Goal: Information Seeking & Learning: Learn about a topic

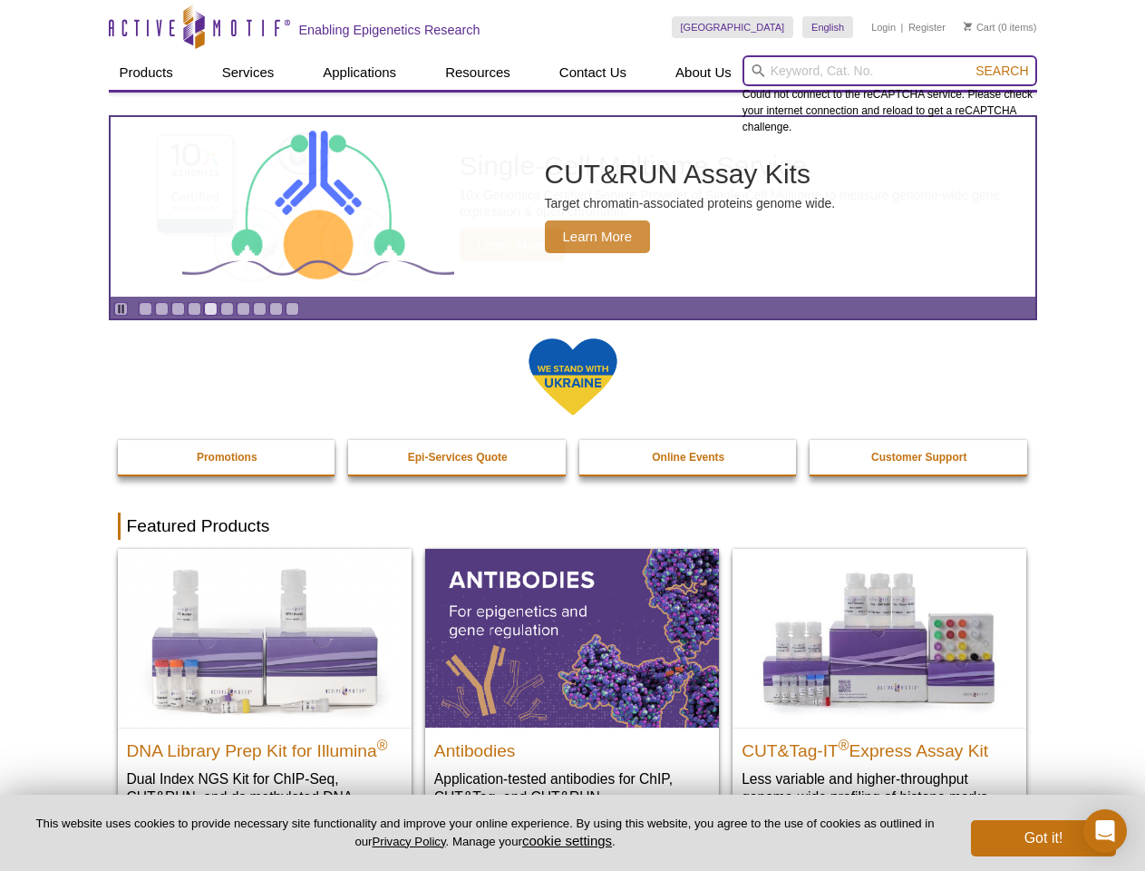
click at [890, 71] on input "search" at bounding box center [890, 70] width 295 height 31
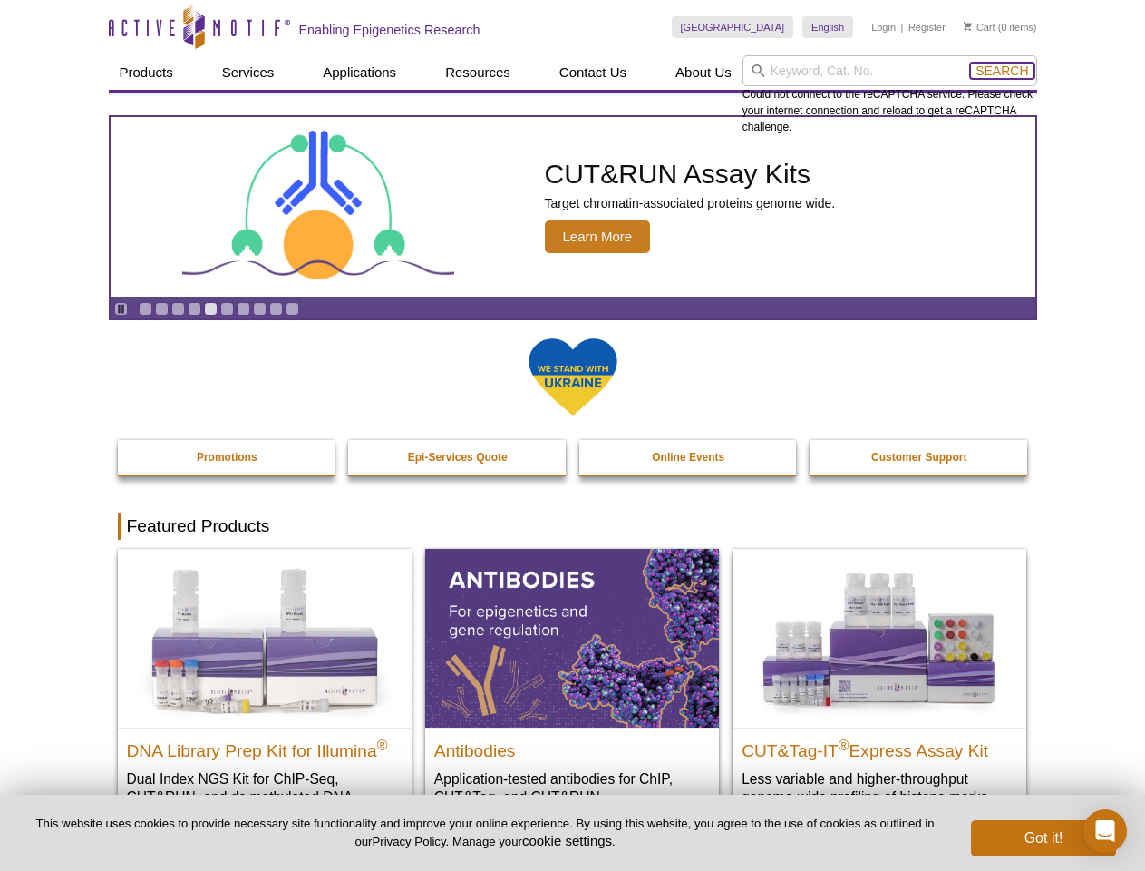
click at [1002, 71] on span "Search" at bounding box center [1002, 70] width 53 height 15
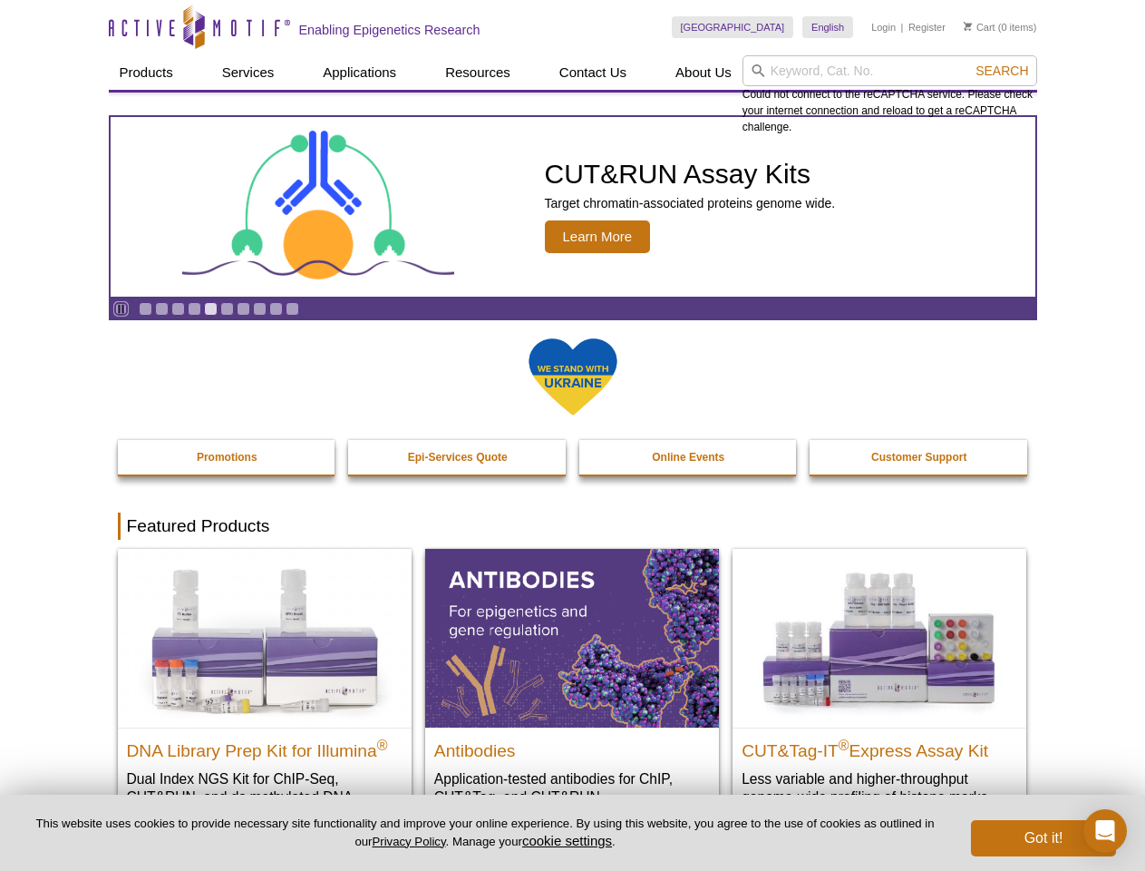
click at [121, 308] on icon "Pause" at bounding box center [121, 309] width 12 height 12
click at [145, 308] on link "Go to slide 1" at bounding box center [146, 309] width 14 height 14
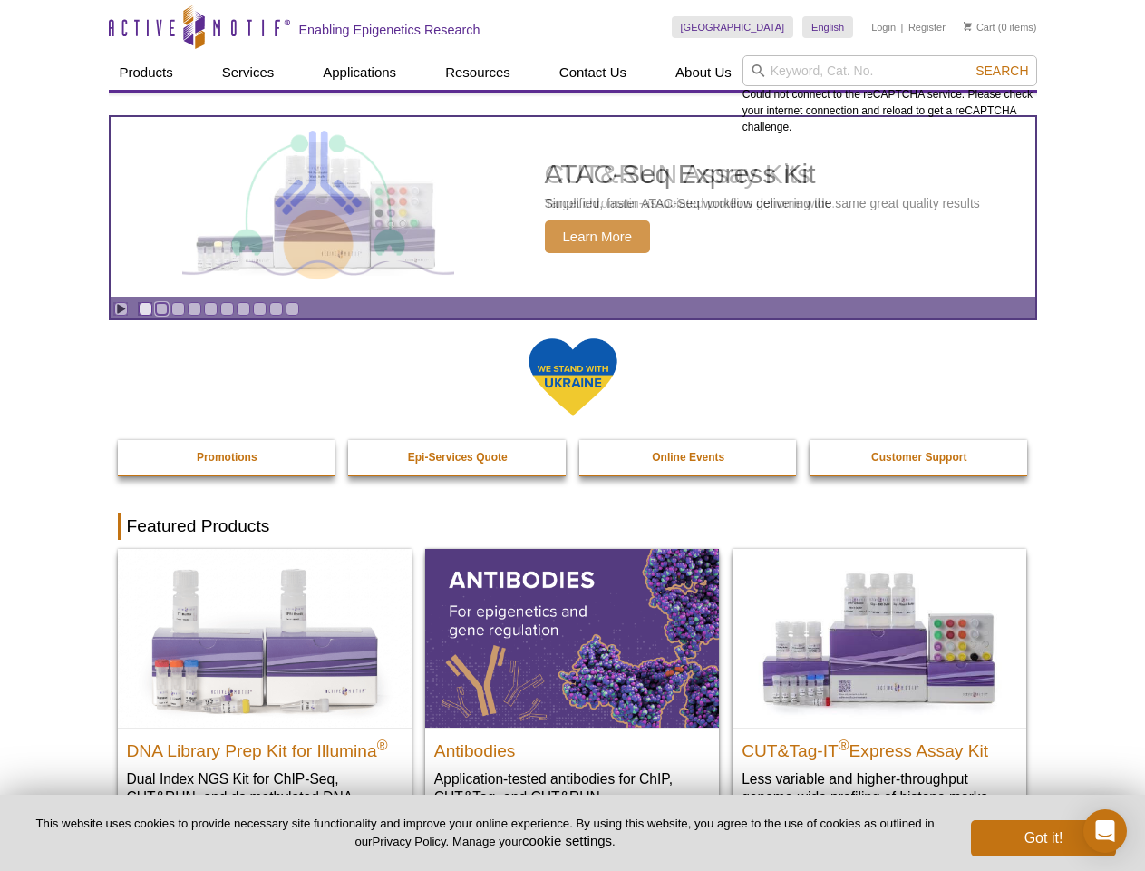
click at [161, 308] on link "Go to slide 2" at bounding box center [162, 309] width 14 height 14
